Goal: Information Seeking & Learning: Learn about a topic

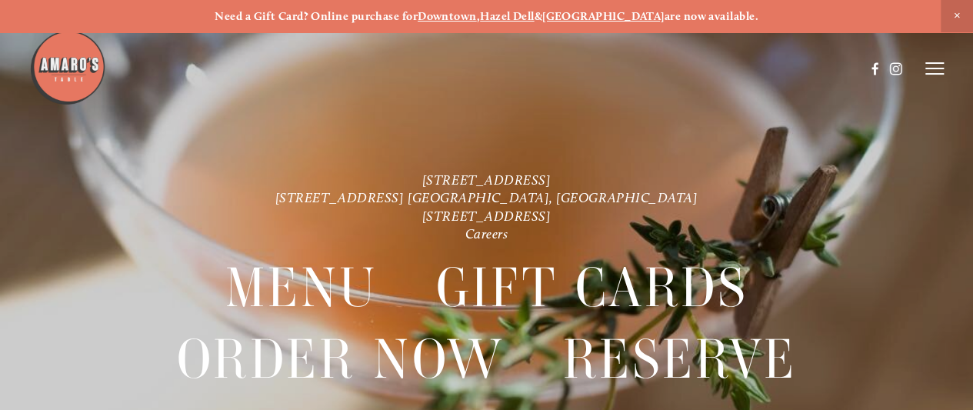
scroll to position [13, 0]
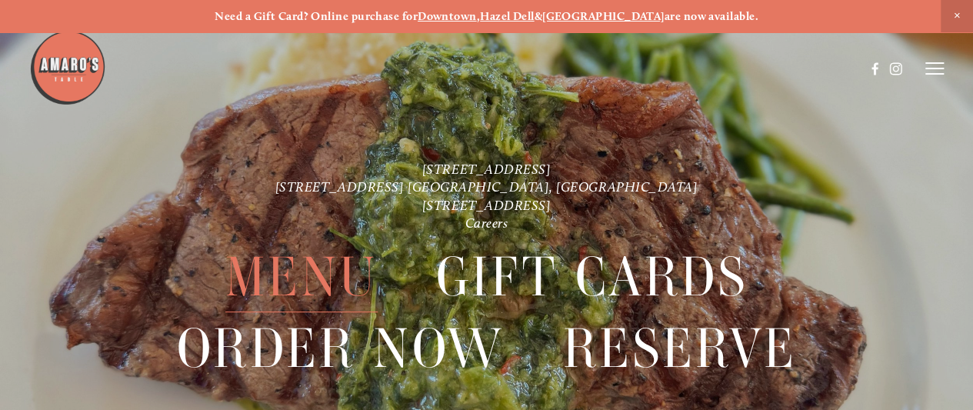
click at [294, 258] on span "Menu" at bounding box center [301, 277] width 152 height 71
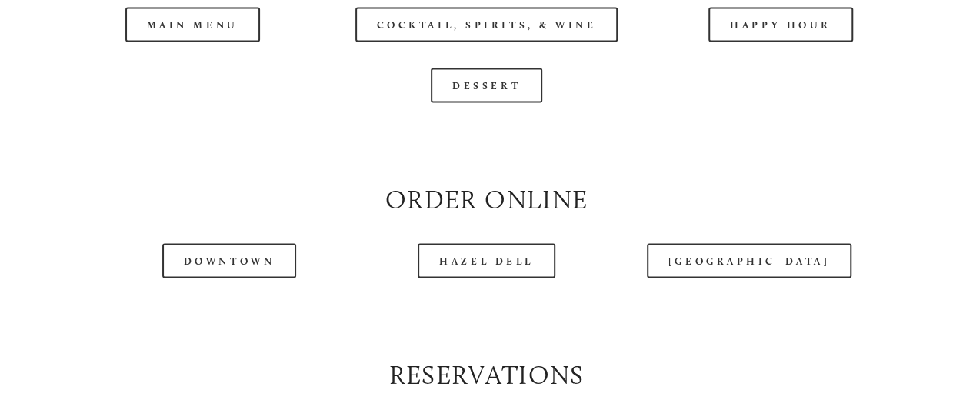
scroll to position [1517, 0]
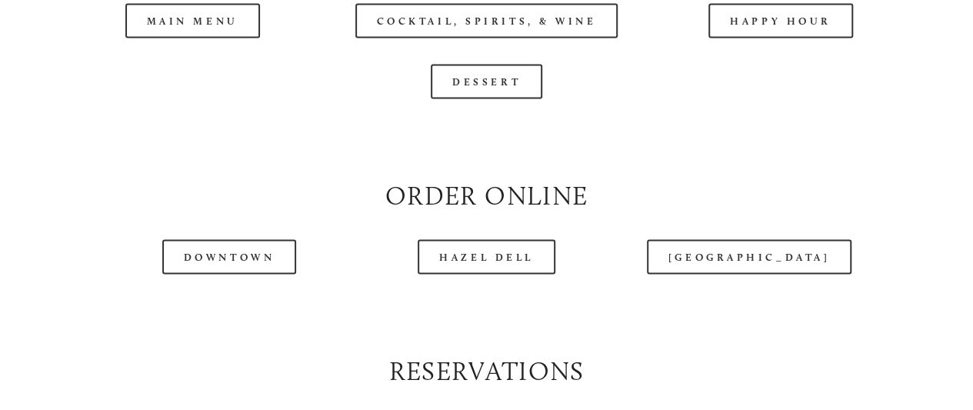
click at [192, 46] on div at bounding box center [447, 30] width 836 height 79
click at [195, 54] on div at bounding box center [447, 30] width 836 height 79
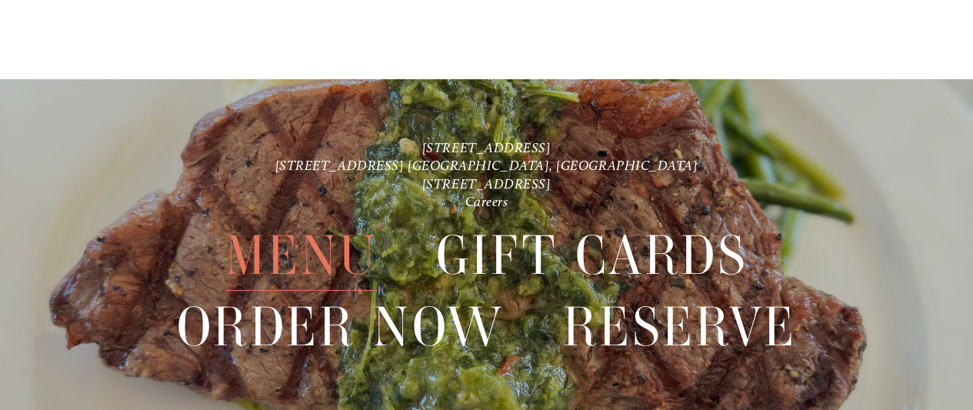
scroll to position [3073, 0]
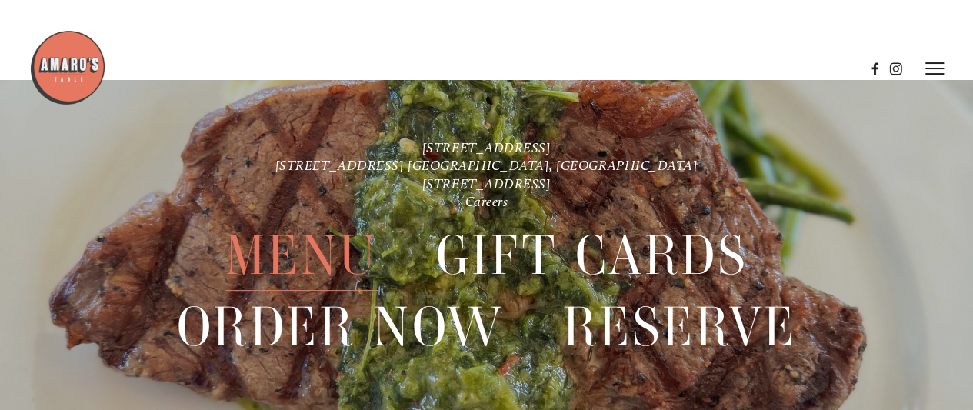
click at [341, 249] on span "Menu" at bounding box center [301, 255] width 152 height 71
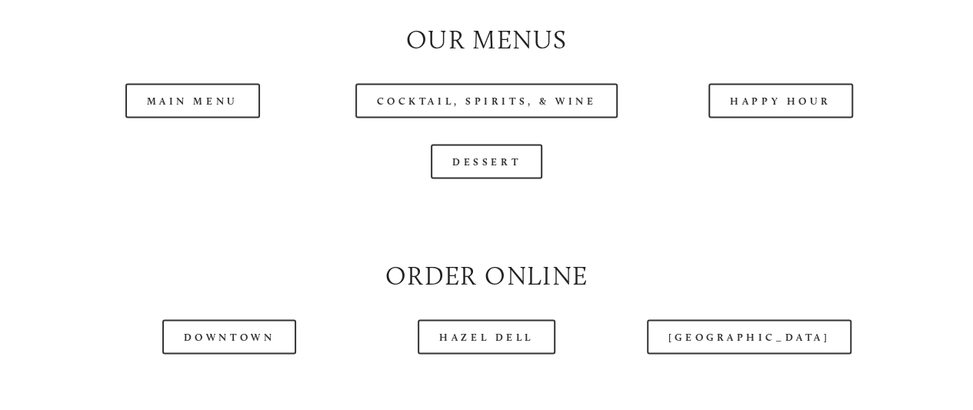
scroll to position [1455, 0]
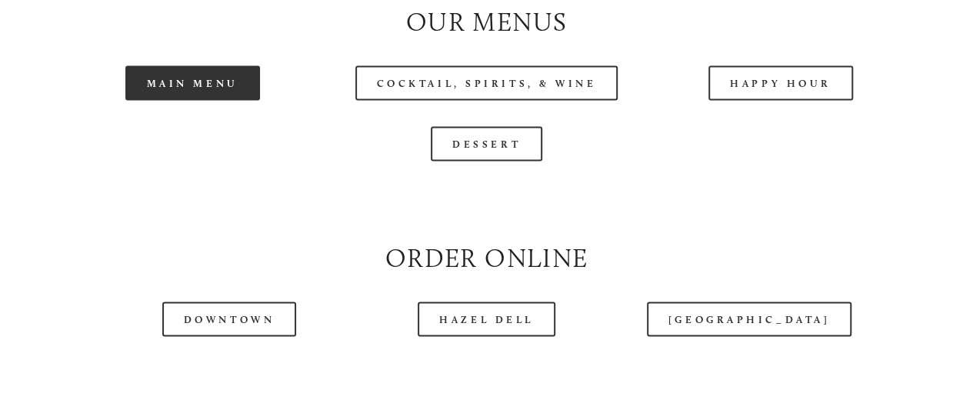
click at [194, 100] on link "Main Menu" at bounding box center [192, 82] width 135 height 35
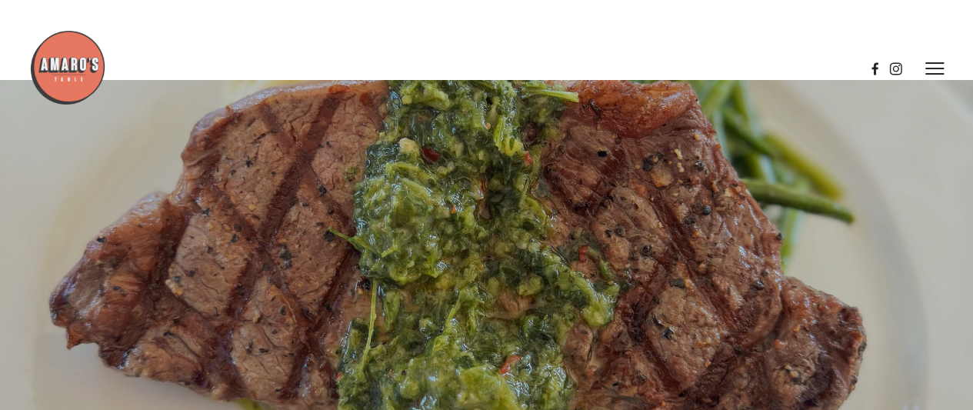
scroll to position [2567, 0]
